Goal: Information Seeking & Learning: Learn about a topic

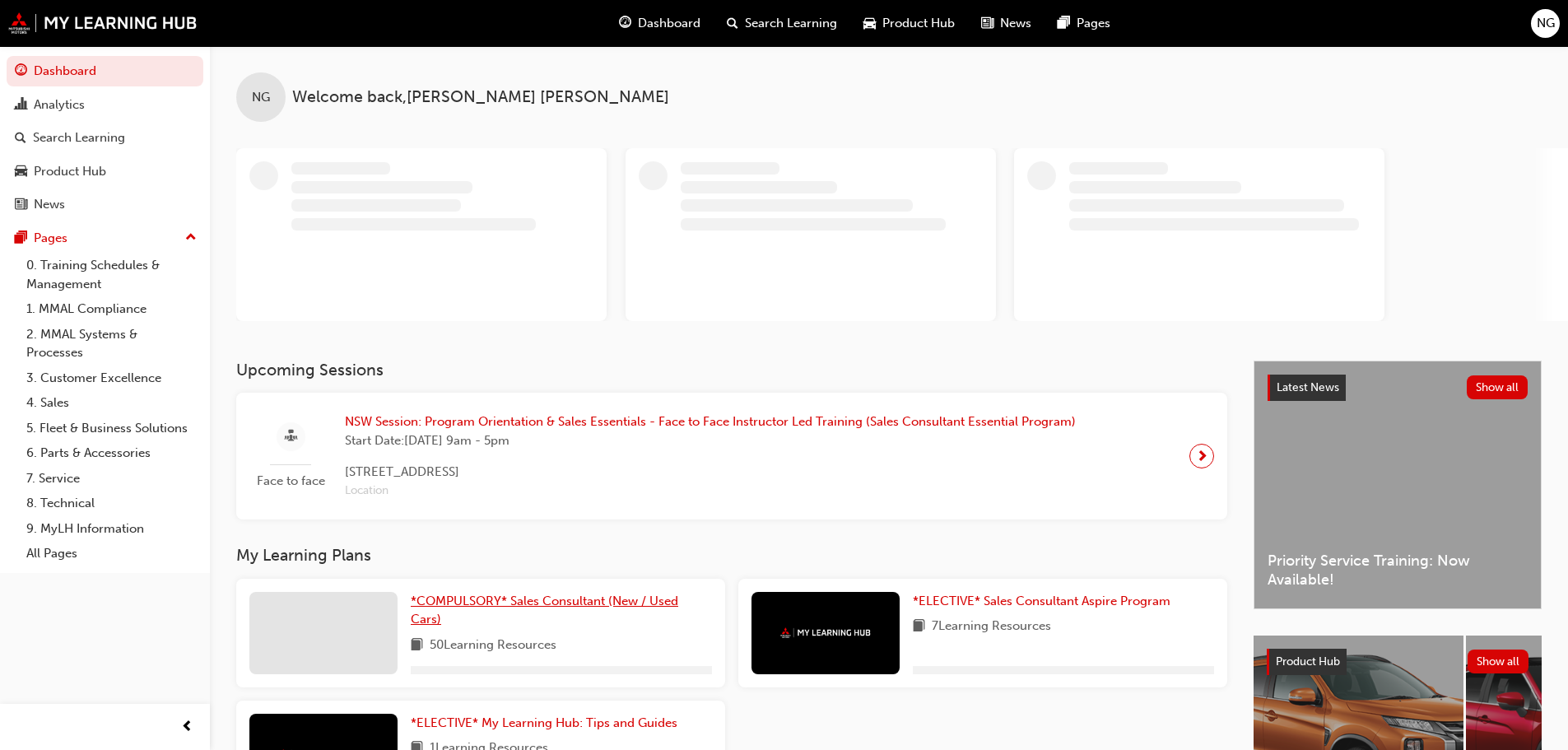
click at [586, 602] on span "*COMPULSORY* Sales Consultant (New / Used Cars)" at bounding box center [545, 610] width 268 height 34
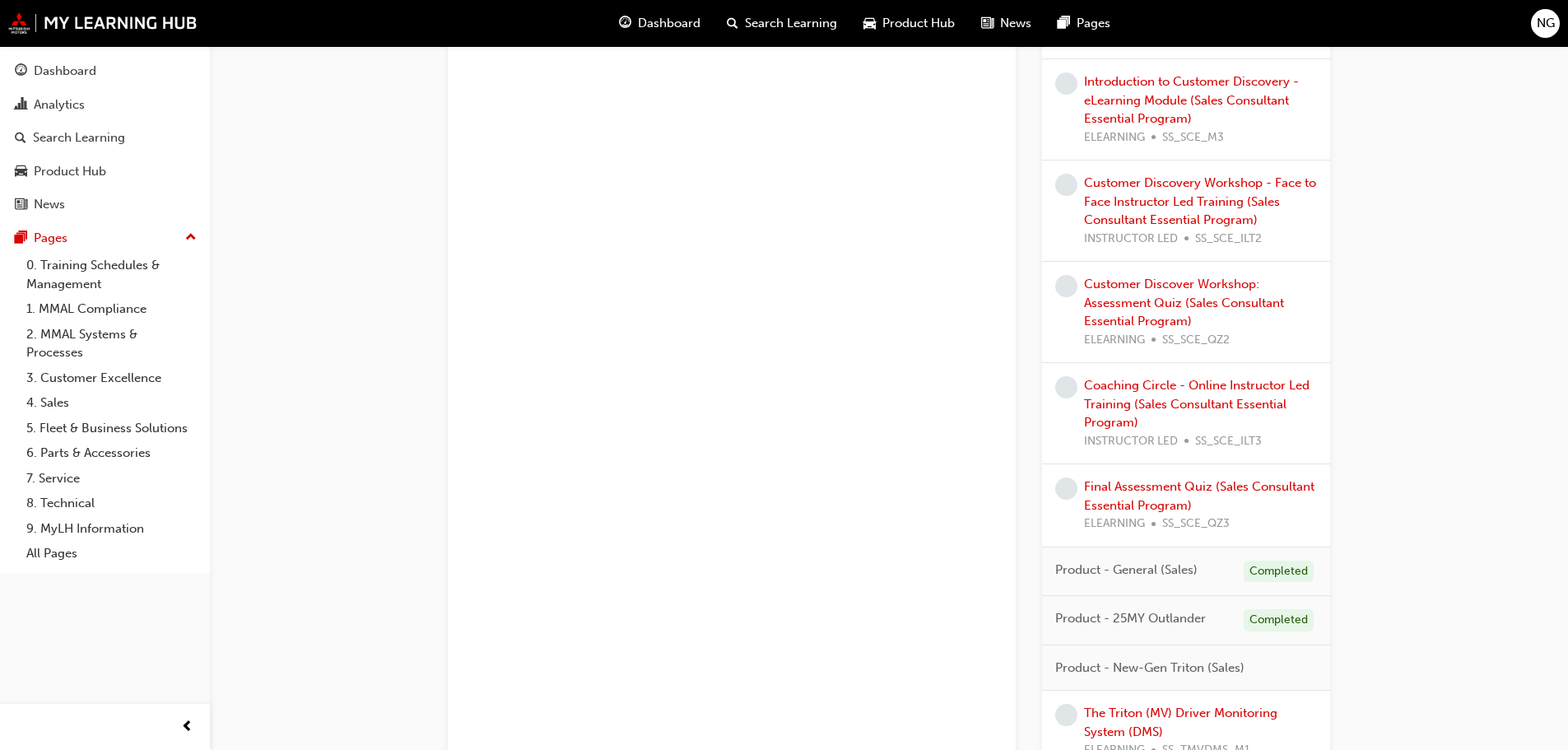
scroll to position [1324, 0]
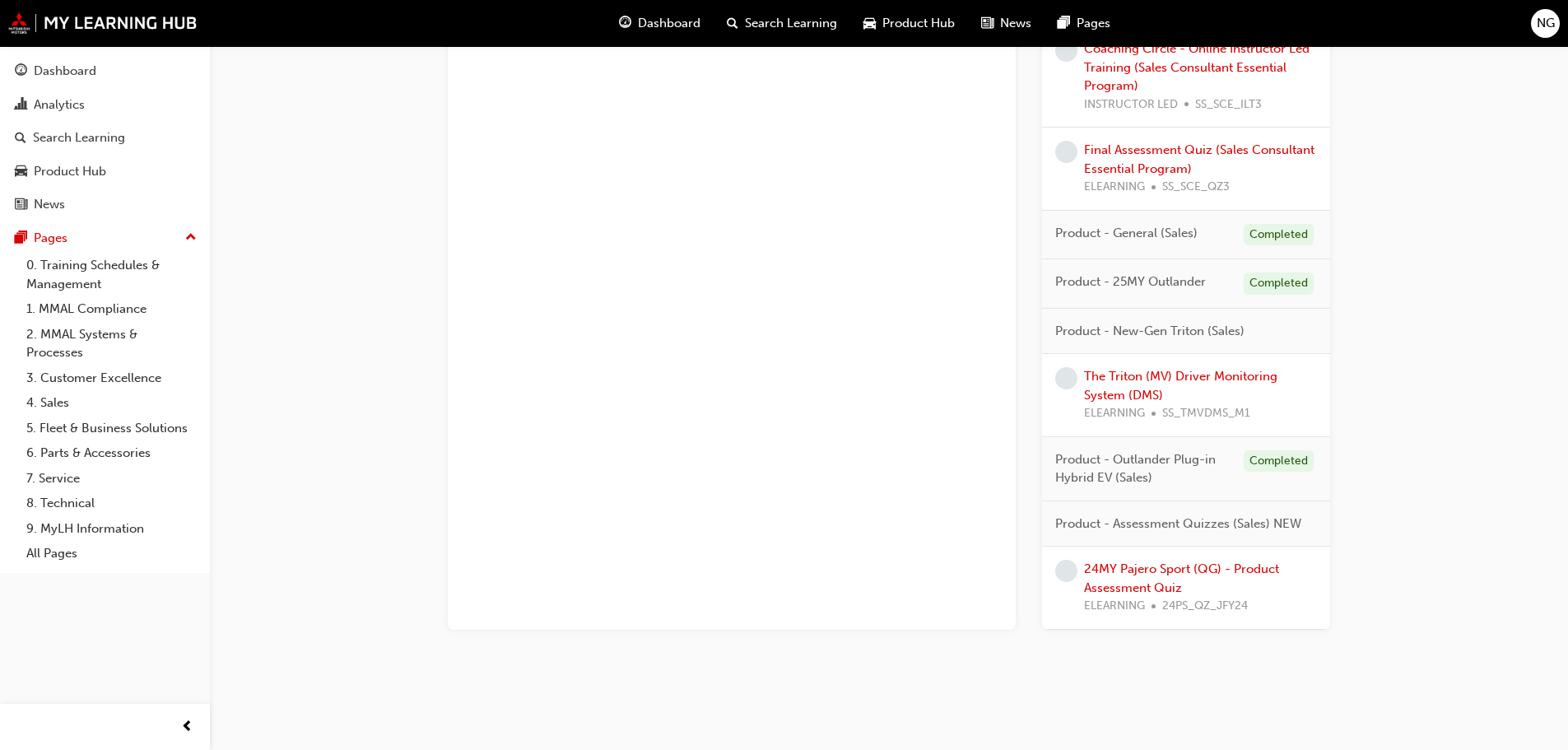
click at [1128, 384] on div "The Triton (MV) Driver Monitoring System (DMS) ELEARNING SS_TMVDMS_M1" at bounding box center [1200, 394] width 233 height 56
click at [1118, 390] on link "The Triton (MV) Driver Monitoring System (DMS)" at bounding box center [1180, 385] width 193 height 34
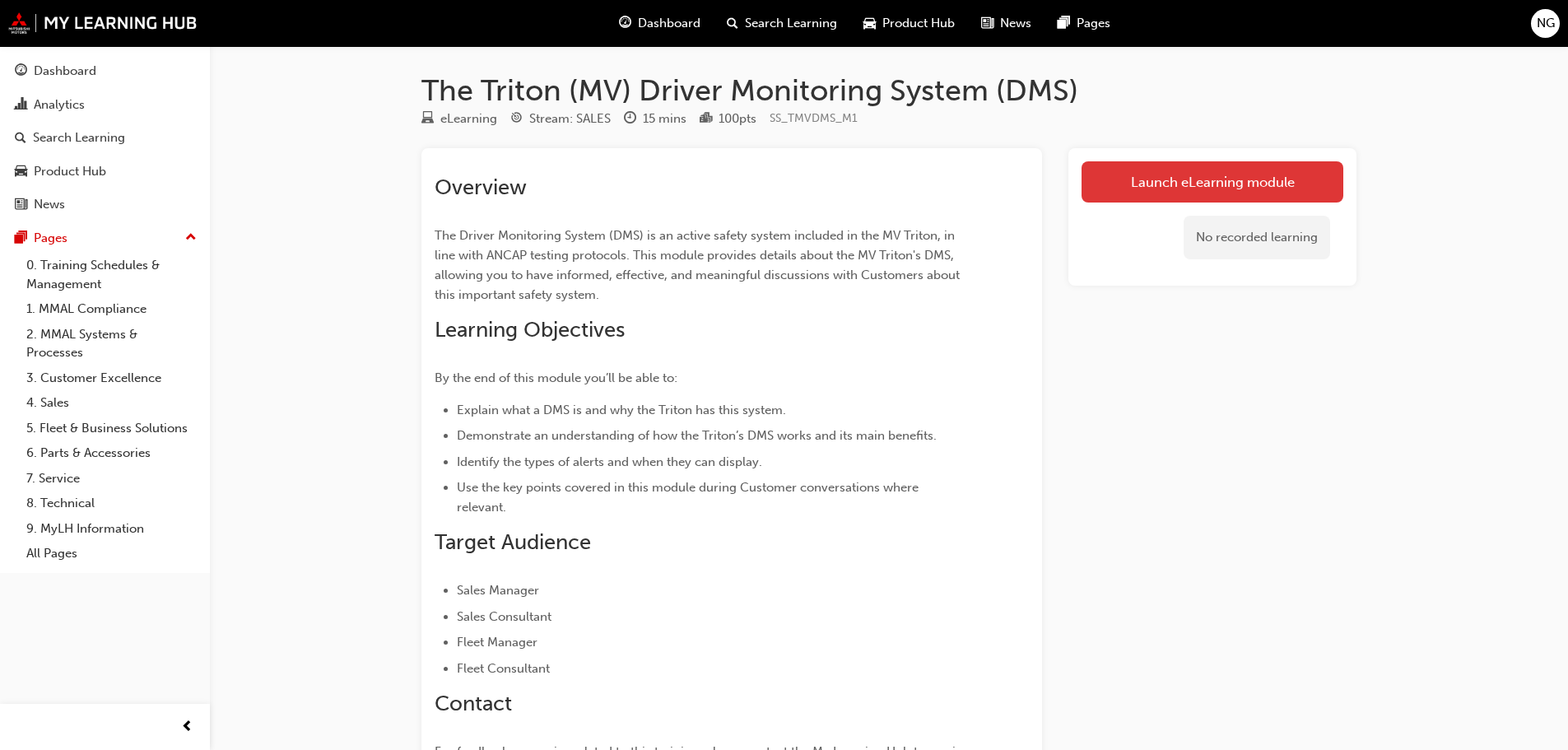
click at [1113, 187] on link "Launch eLearning module" at bounding box center [1212, 182] width 261 height 42
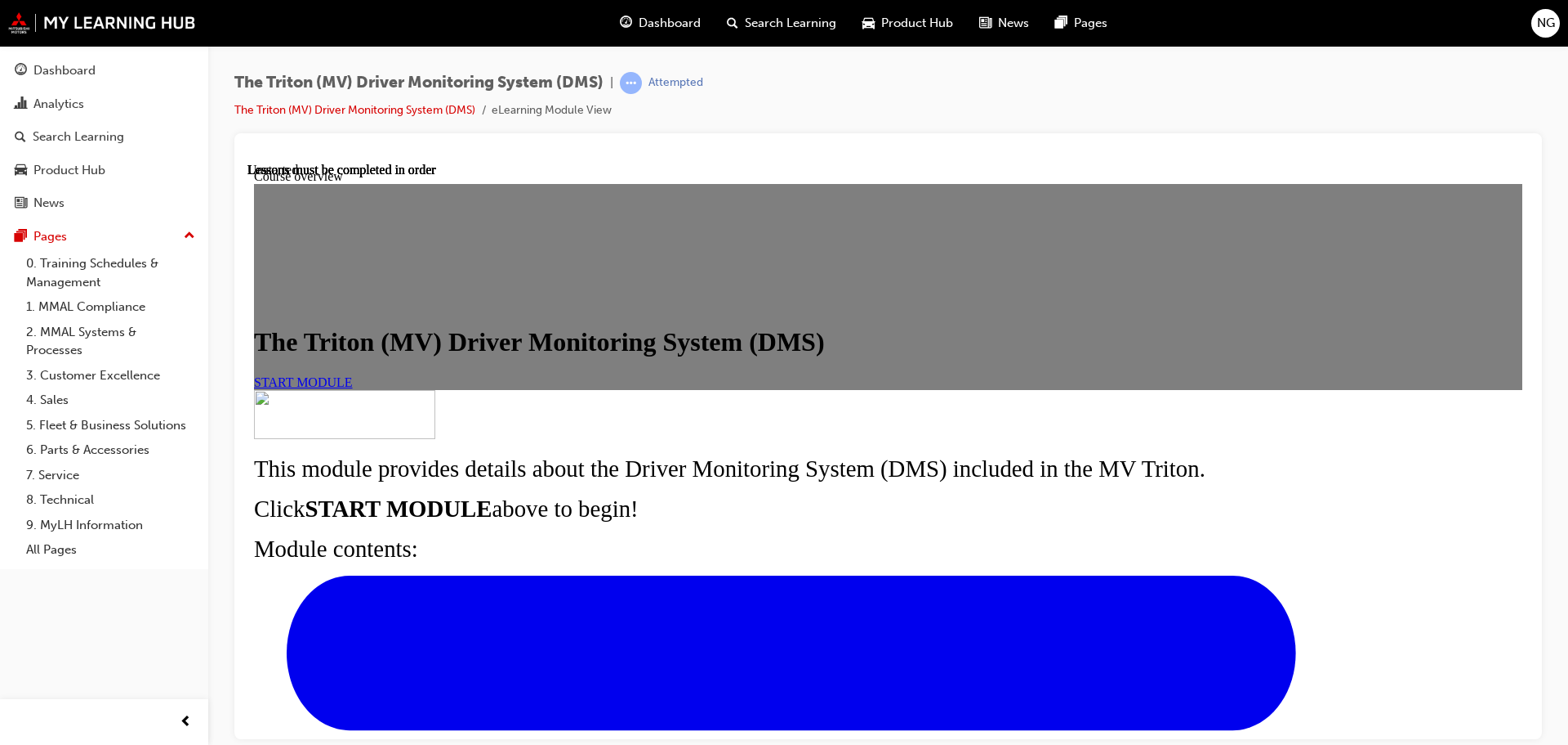
click at [495, 389] on div "START MODULE" at bounding box center [888, 382] width 1268 height 15
click at [353, 388] on link "START MODULE" at bounding box center [304, 381] width 99 height 14
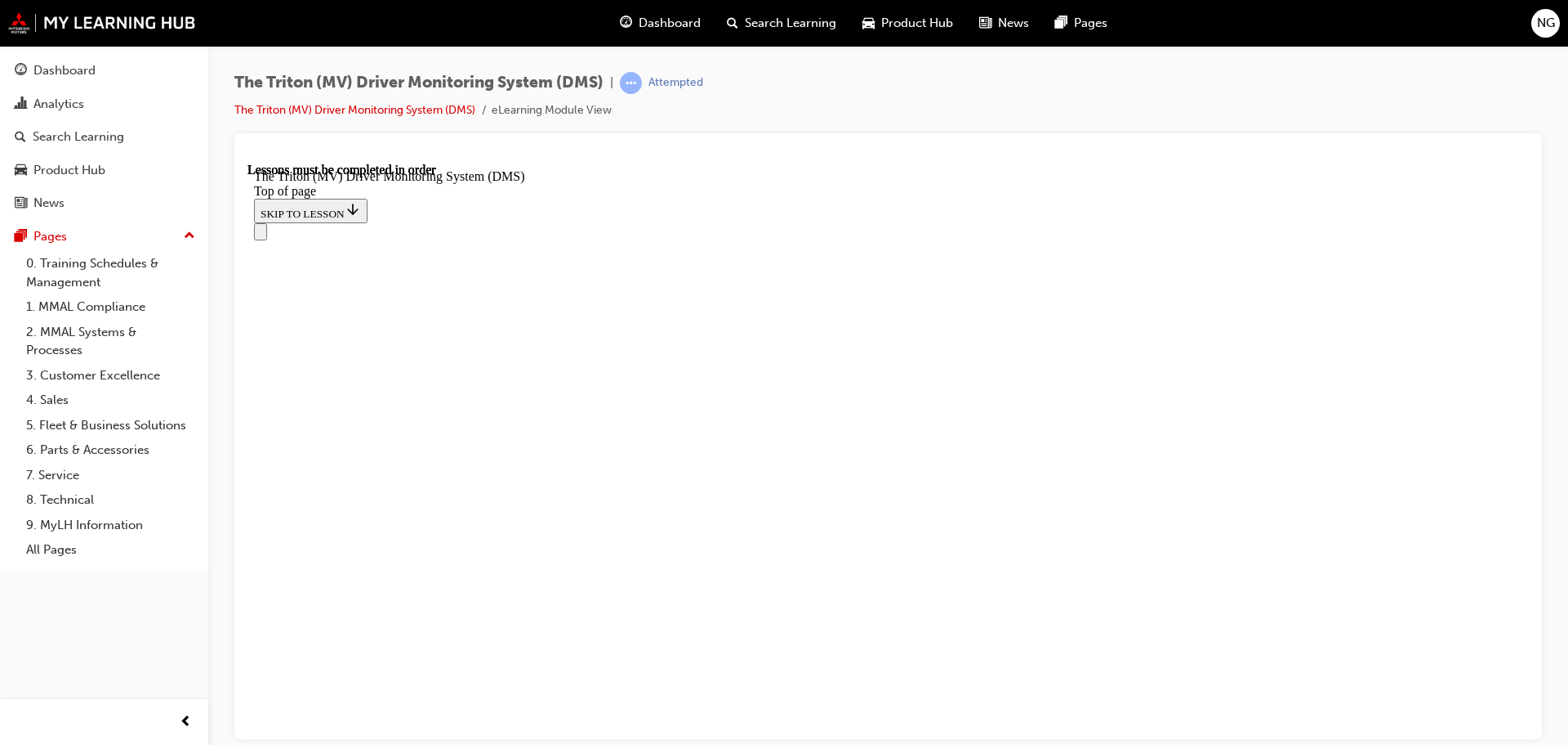
scroll to position [669, 0]
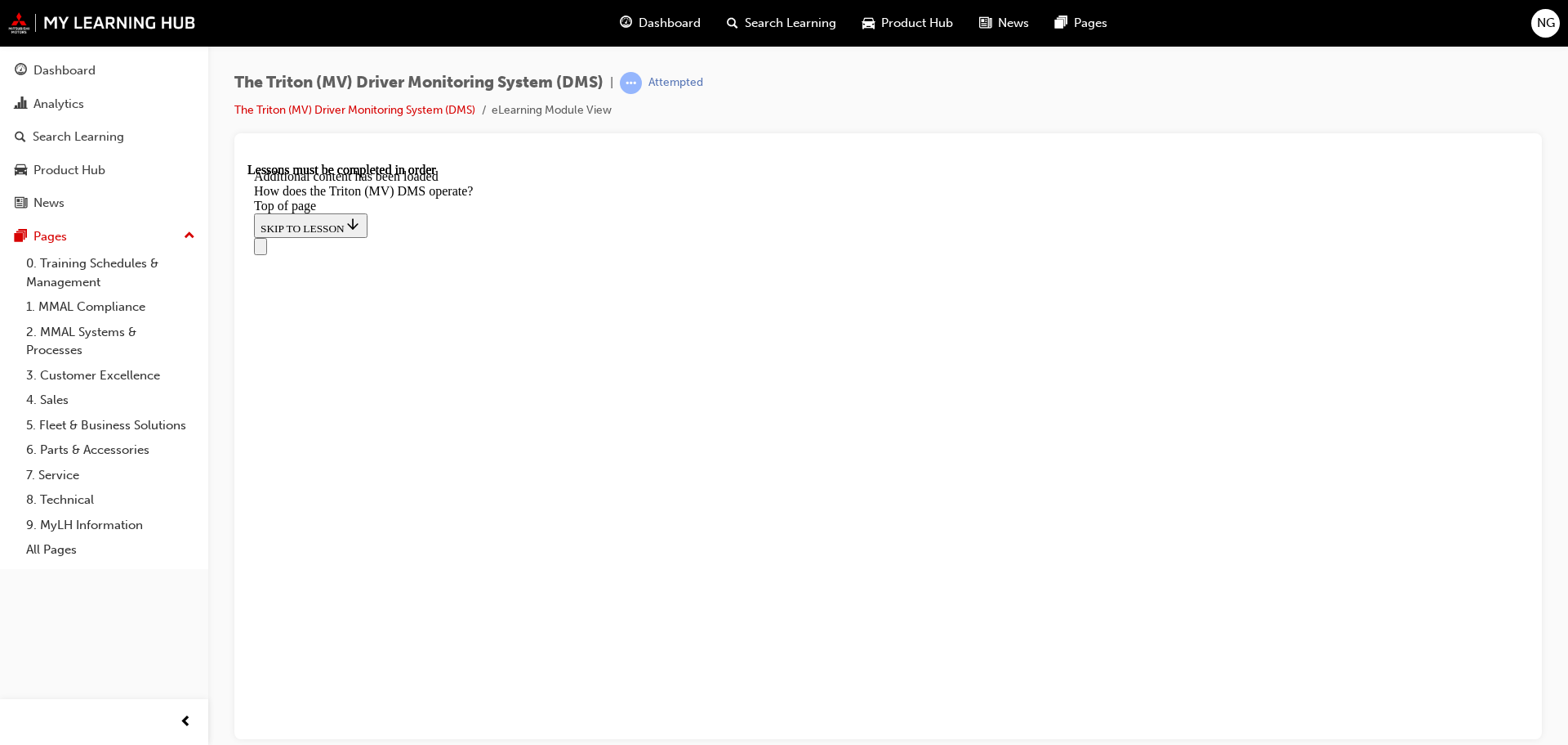
scroll to position [1284, 0]
drag, startPoint x: 1092, startPoint y: 450, endPoint x: 1098, endPoint y: 495, distance: 45.4
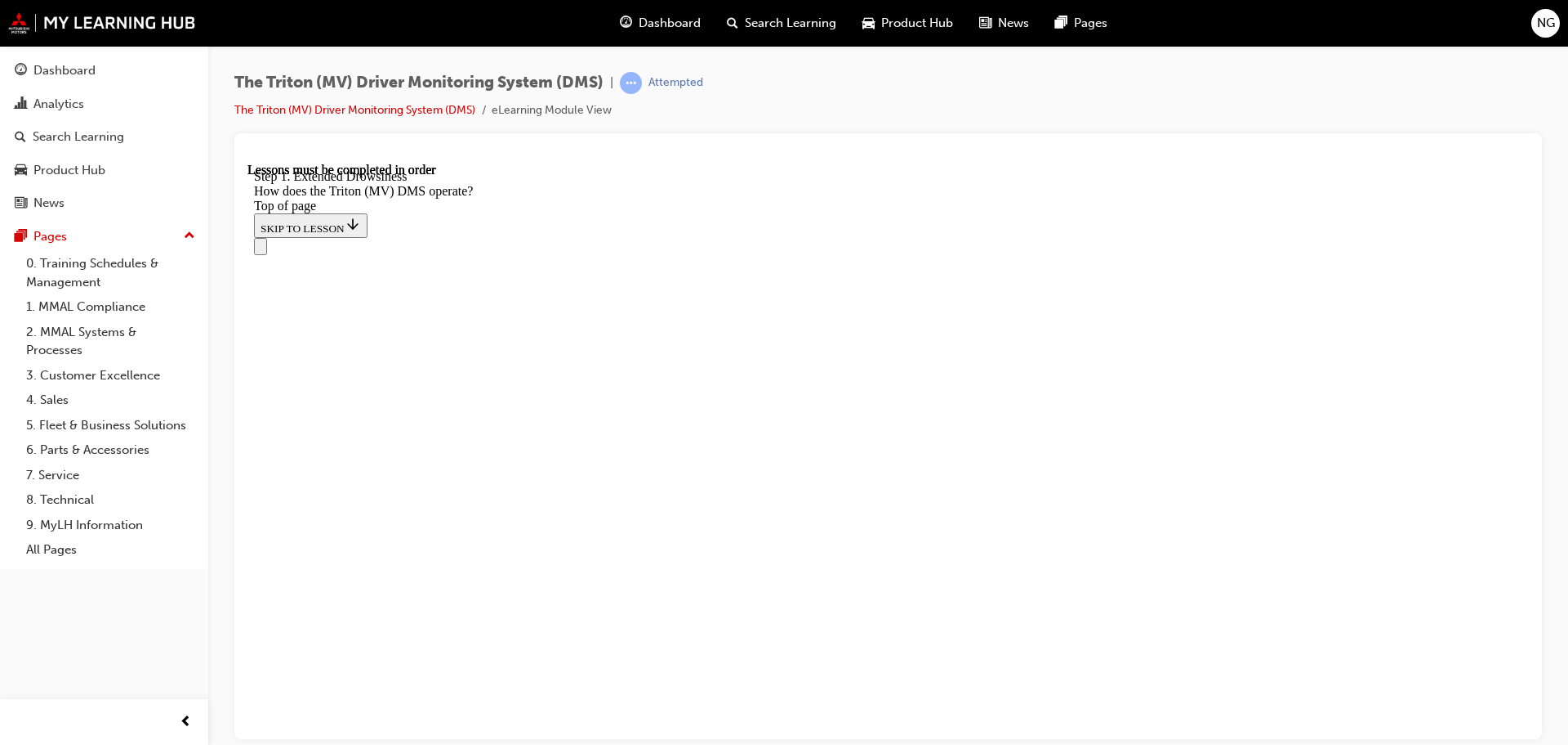
scroll to position [3613, 0]
